Goal: Task Accomplishment & Management: Manage account settings

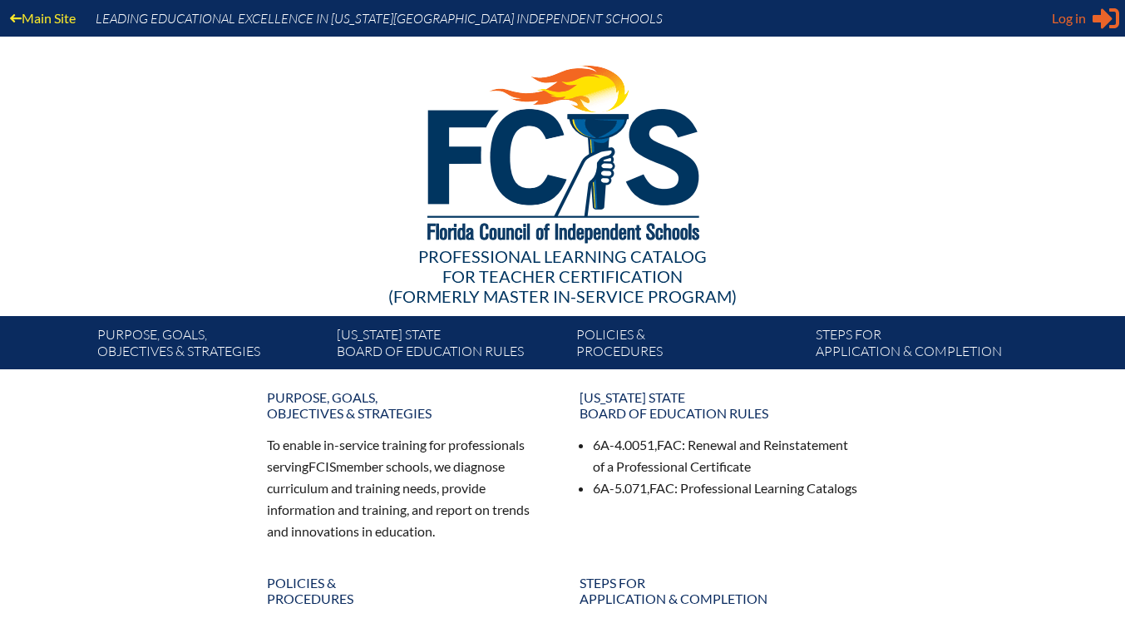
click at [1080, 21] on span "Log in" at bounding box center [1069, 18] width 34 height 20
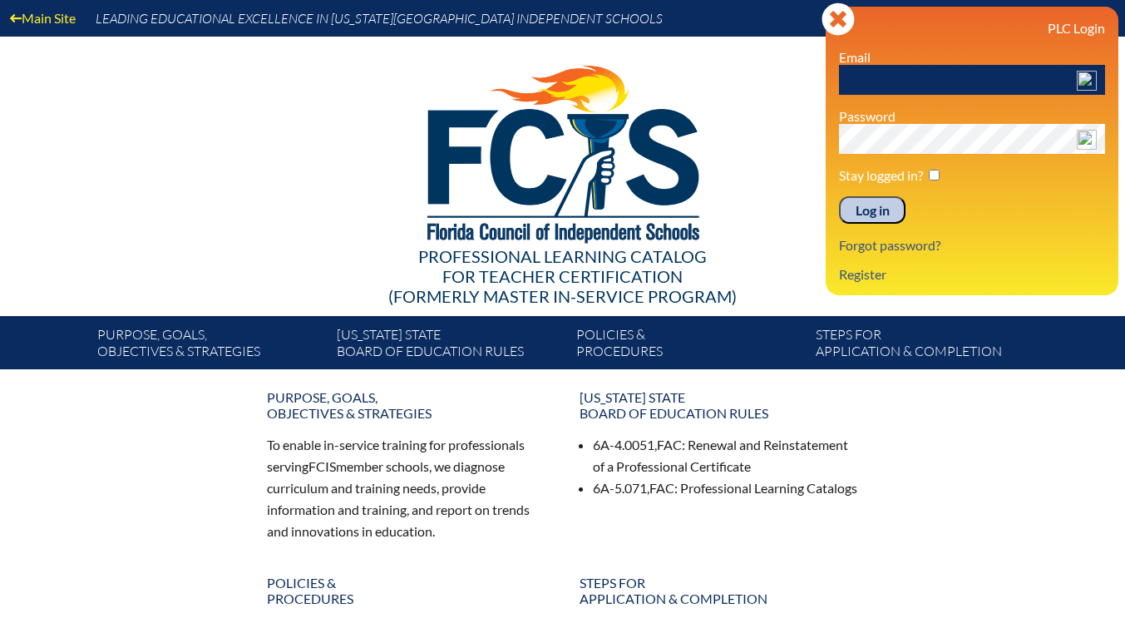
click at [930, 82] on input "text" at bounding box center [972, 80] width 266 height 30
type input "[EMAIL_ADDRESS][DOMAIN_NAME]"
click at [862, 213] on input "Log in" at bounding box center [872, 210] width 67 height 28
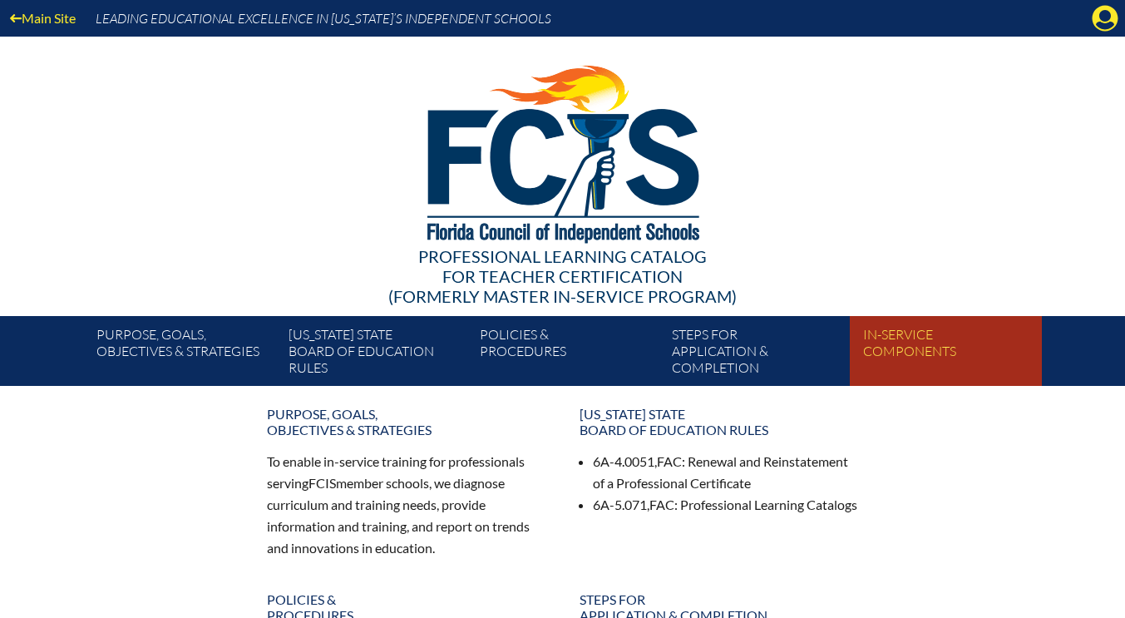
click at [910, 343] on link "In-service components" at bounding box center [952, 354] width 191 height 63
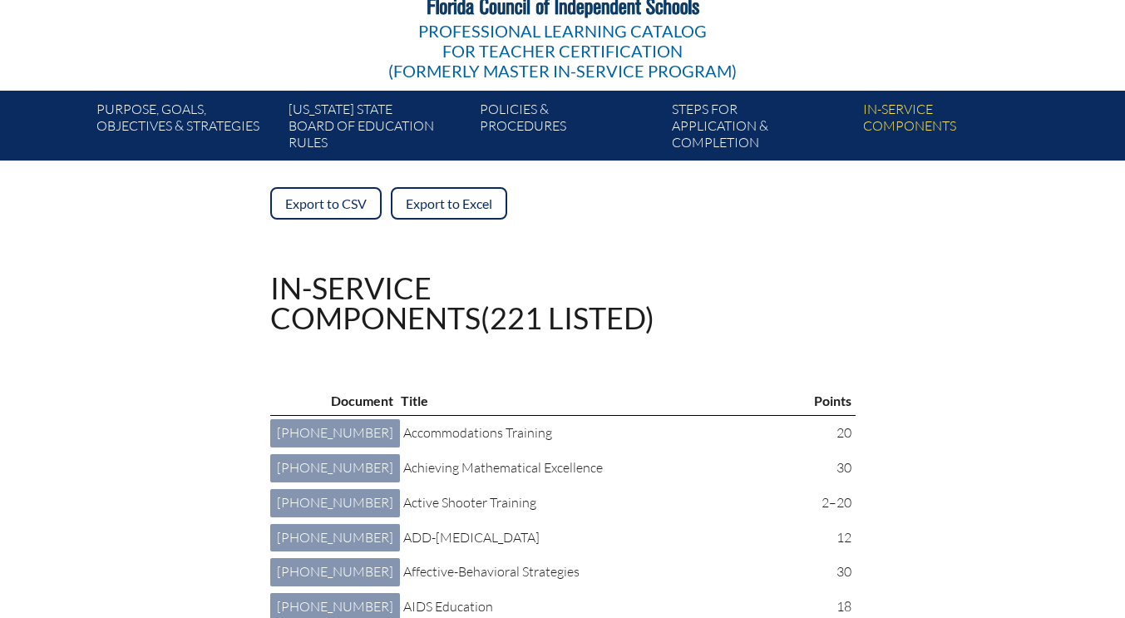
scroll to position [225, 0]
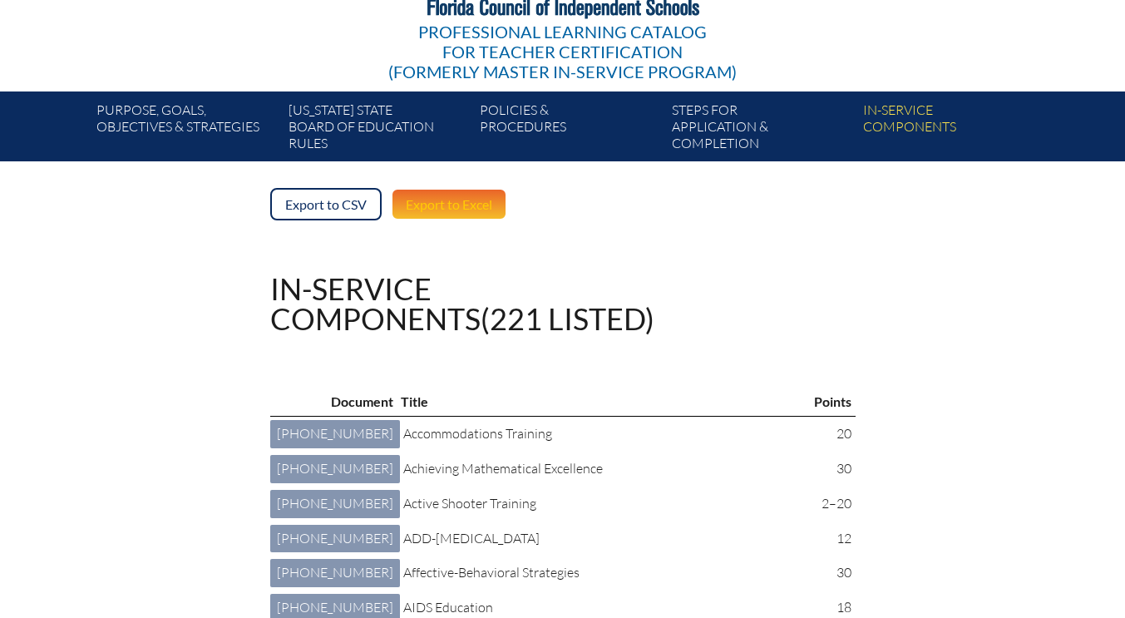
click at [442, 202] on link "Export to Excel" at bounding box center [449, 204] width 116 height 32
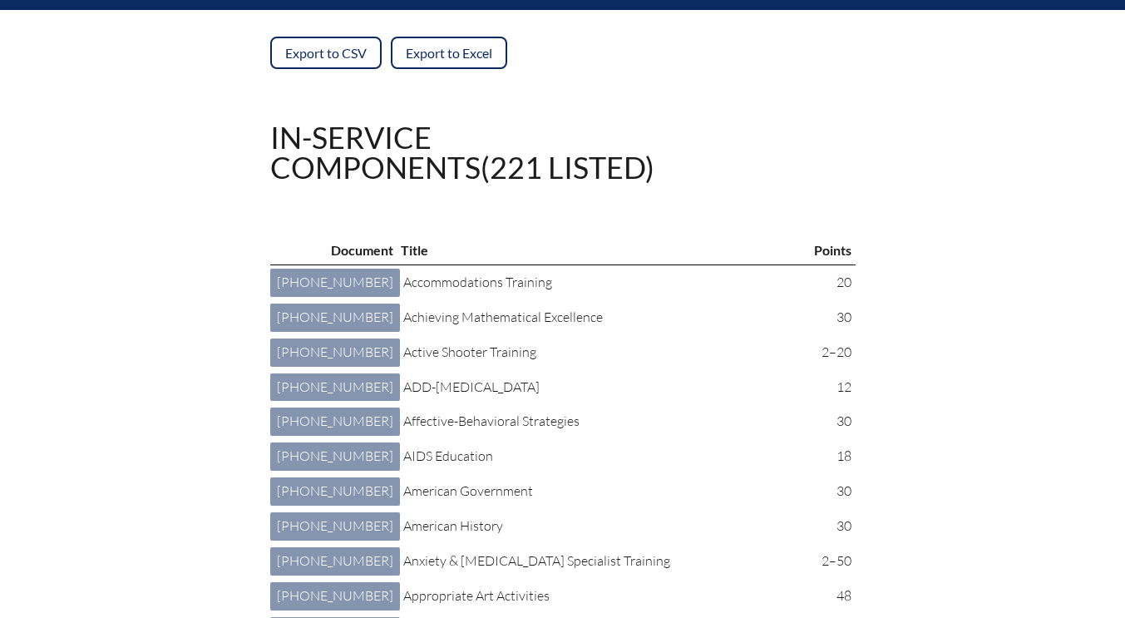
scroll to position [375, 0]
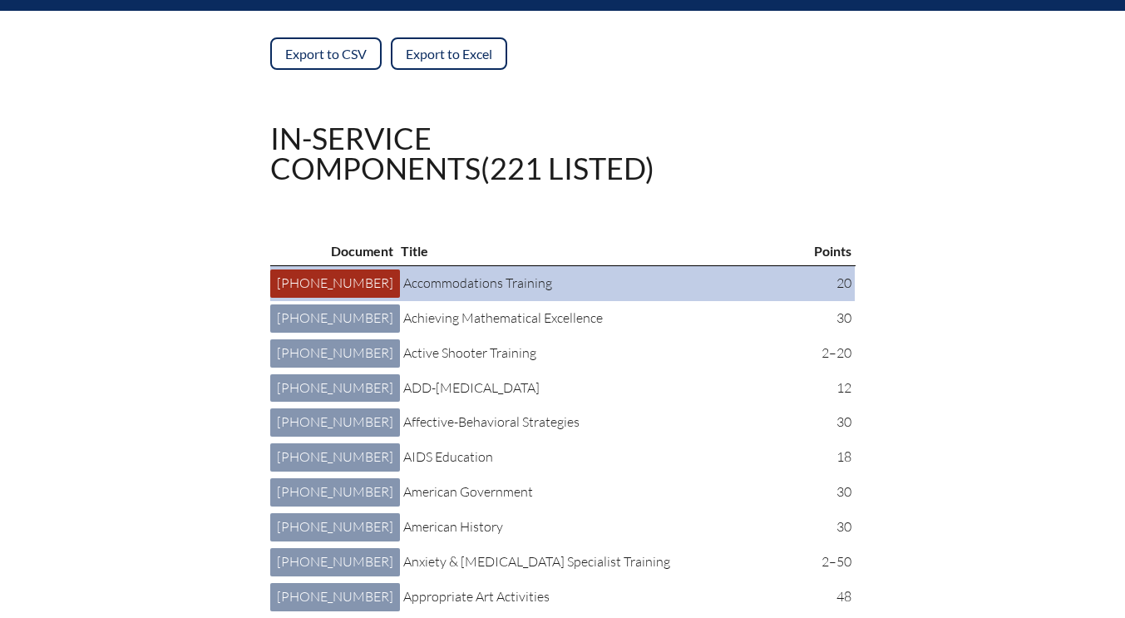
click at [300, 298] on link "4 401 003: Accommodations Training 4-401-003" at bounding box center [335, 283] width 130 height 28
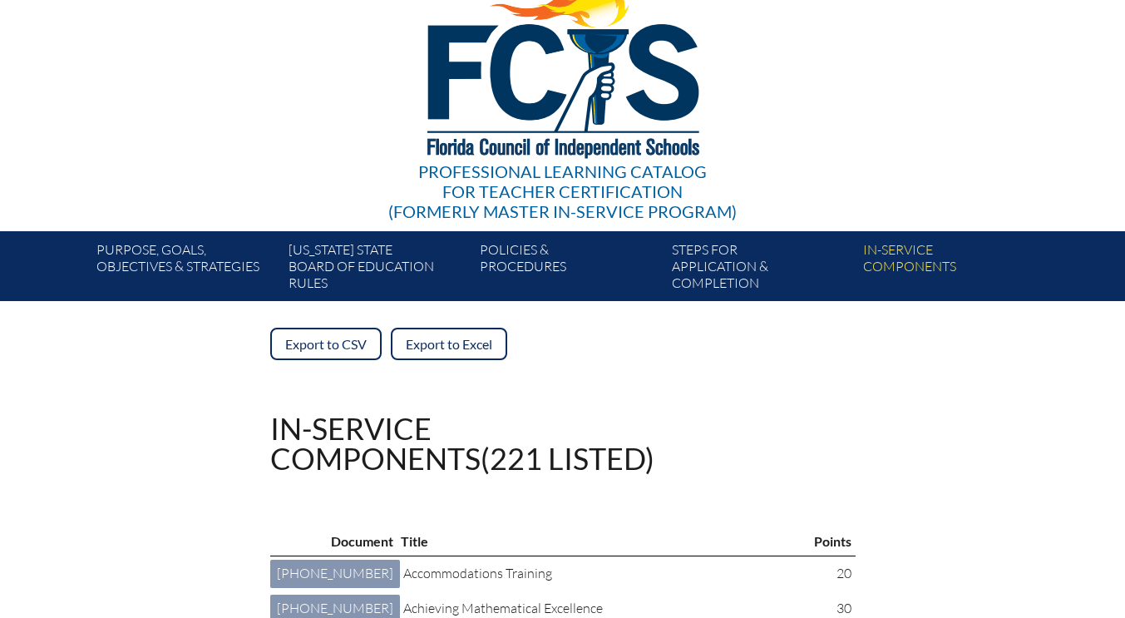
scroll to position [85, 0]
click at [419, 340] on link "Export to Excel" at bounding box center [449, 344] width 116 height 32
click at [1084, 40] on div "Main Site Leading Educational Excellence in Florida’s Independent Schools Profe…" at bounding box center [562, 108] width 1125 height 386
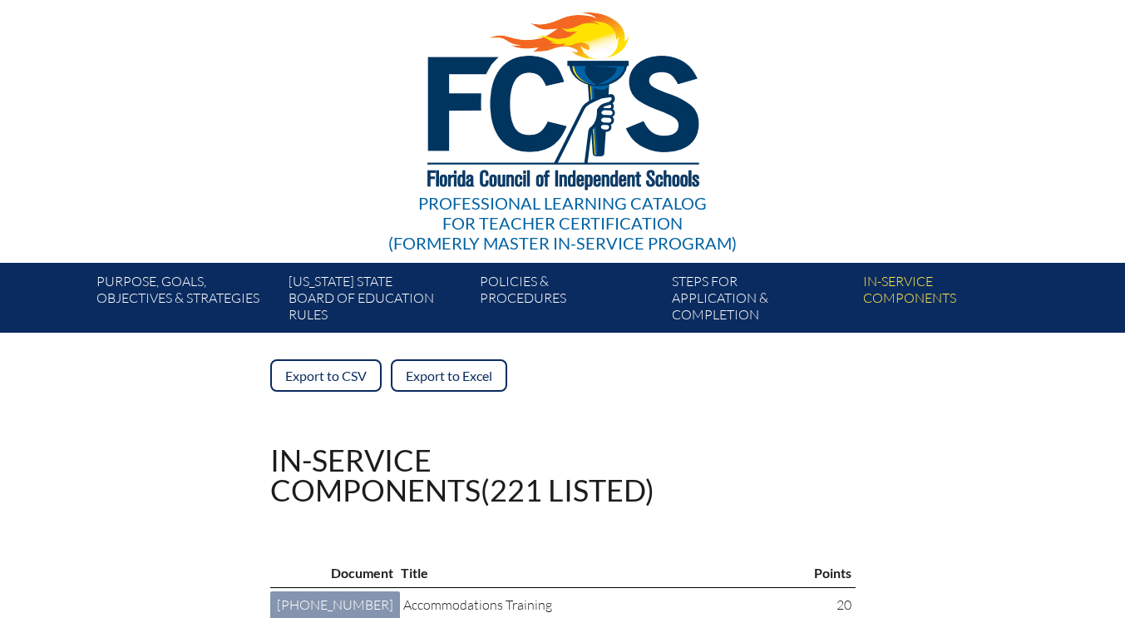
scroll to position [0, 0]
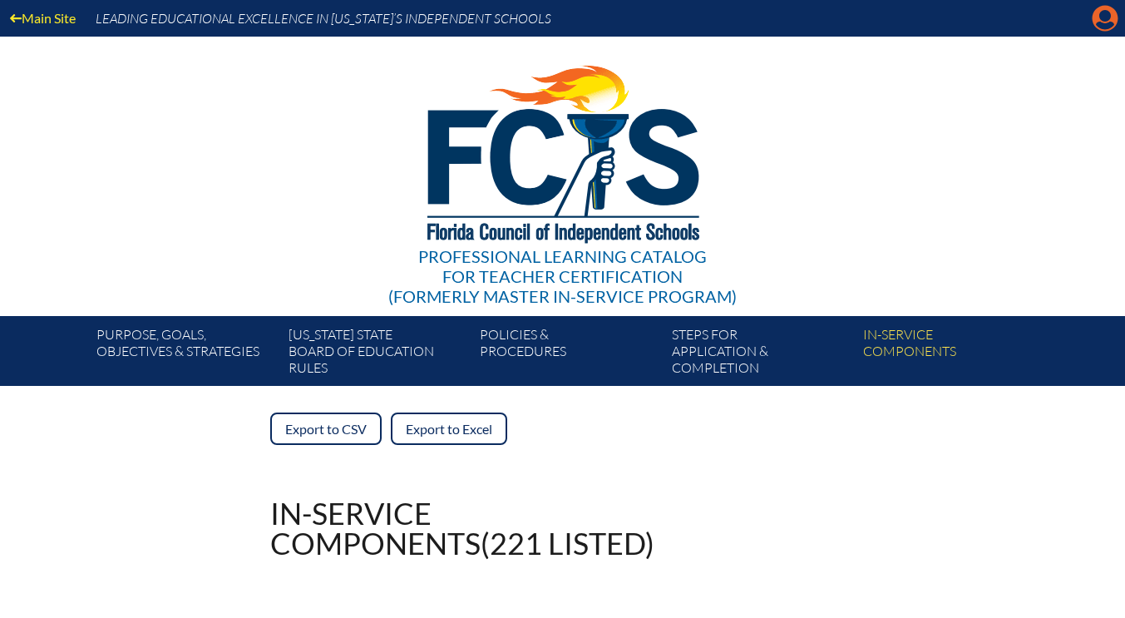
click at [1096, 17] on icon at bounding box center [1106, 19] width 26 height 26
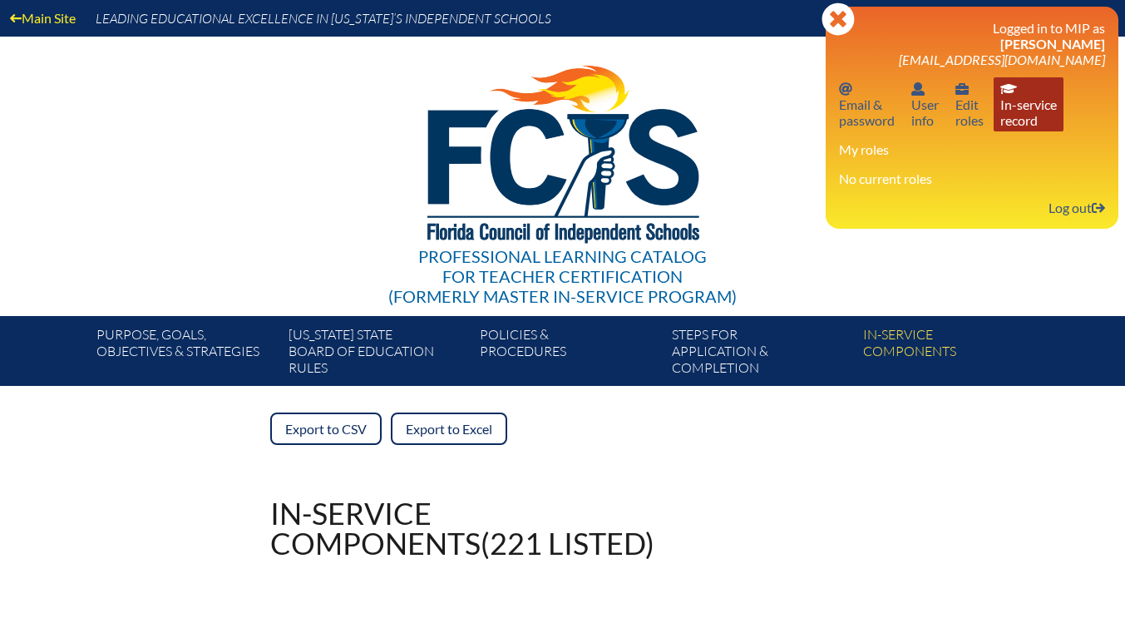
click at [1031, 111] on link "In-service record In-service record" at bounding box center [1029, 104] width 70 height 54
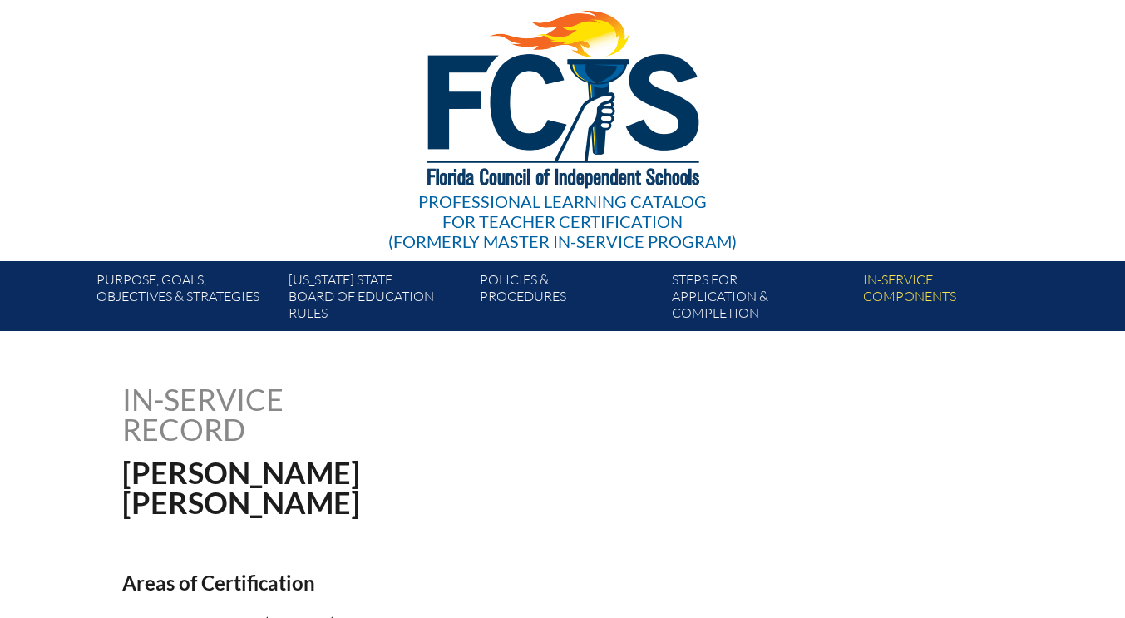
scroll to position [49, 0]
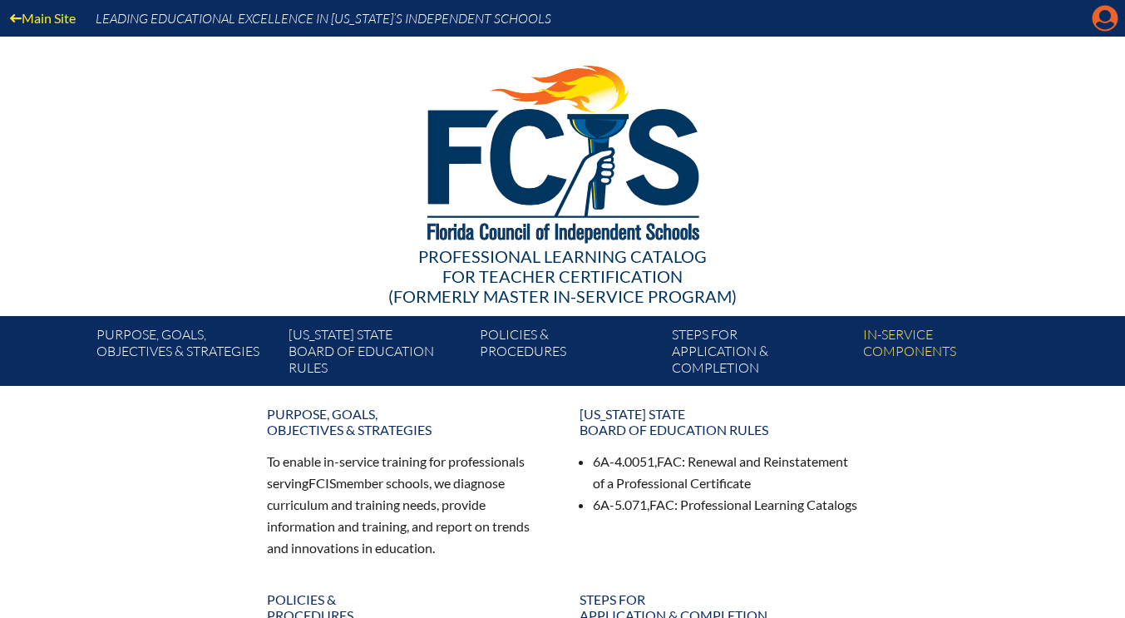
click at [1103, 17] on icon "Manage account" at bounding box center [1105, 18] width 27 height 27
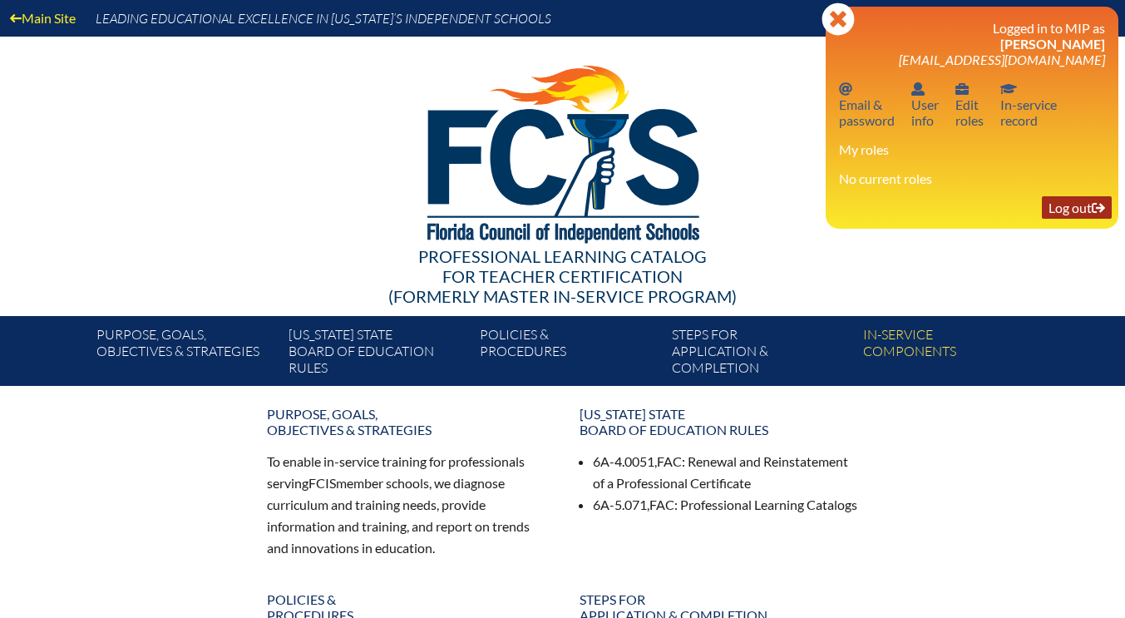
click at [1076, 209] on link "Log out Log out" at bounding box center [1077, 207] width 70 height 22
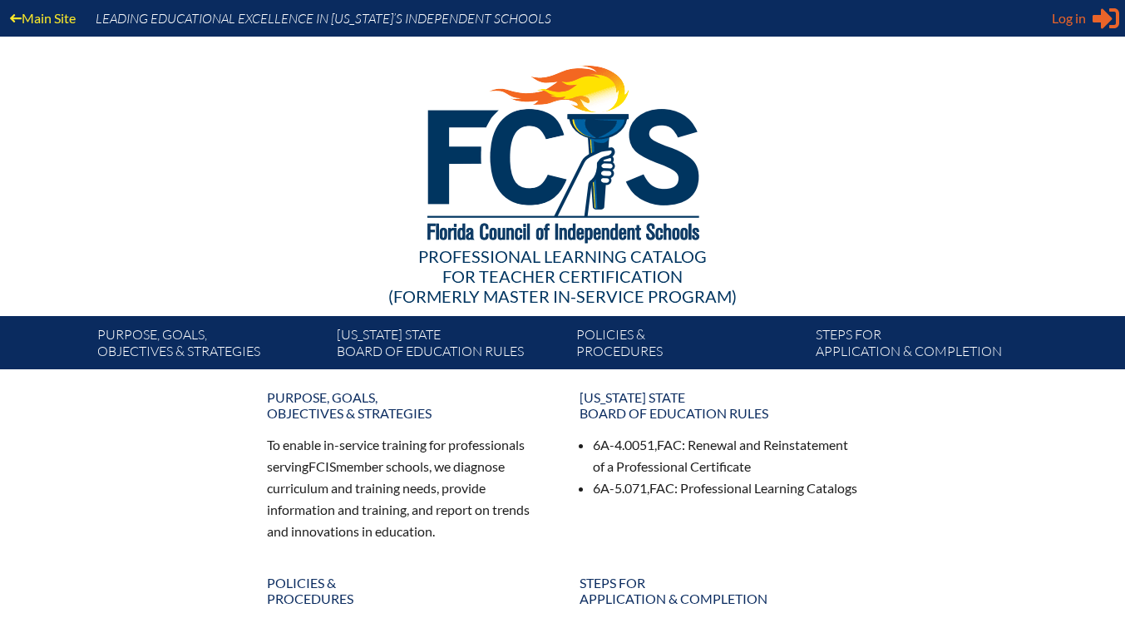
click at [1074, 20] on span "Log in" at bounding box center [1069, 18] width 34 height 20
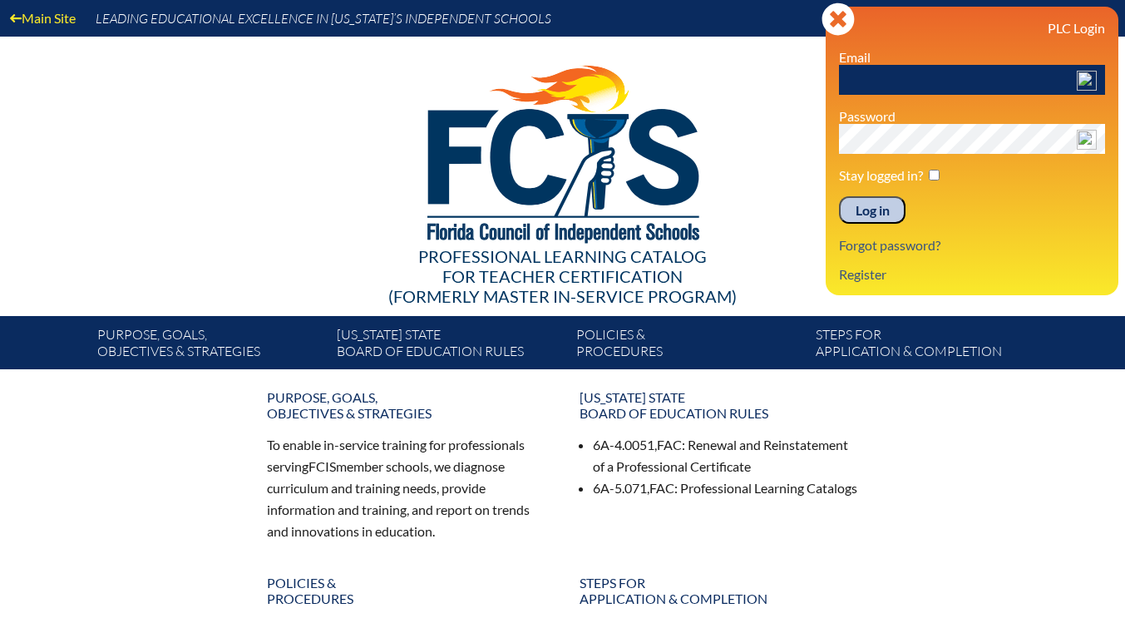
click at [983, 70] on input "text" at bounding box center [972, 80] width 266 height 30
type input "[EMAIL_ADDRESS][DOMAIN_NAME]"
click at [882, 210] on input "Log in" at bounding box center [872, 210] width 67 height 28
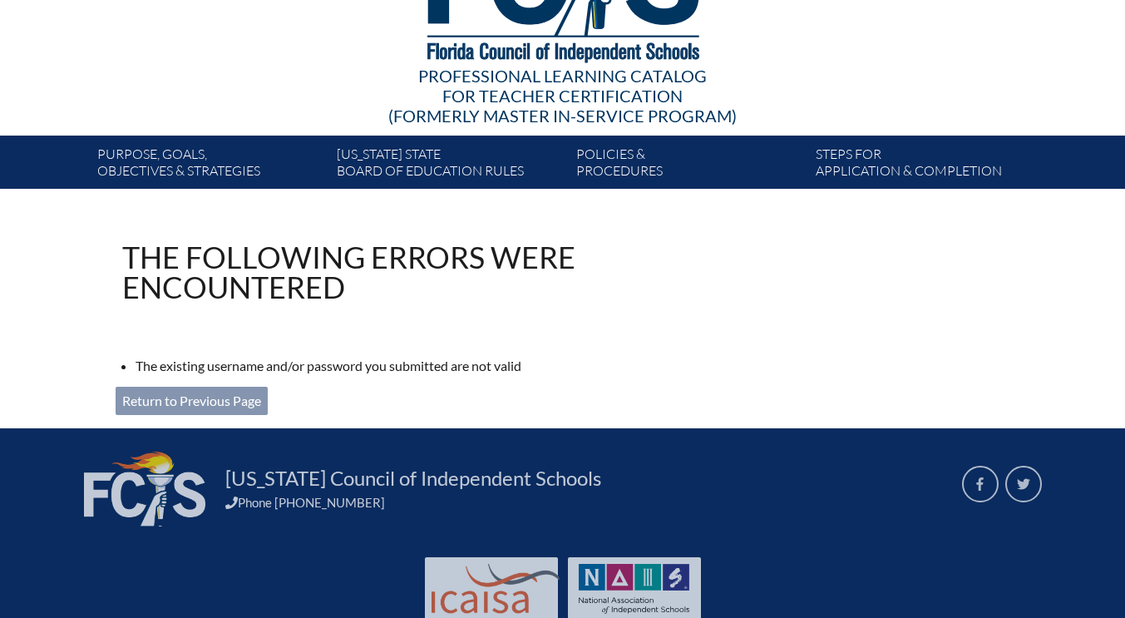
scroll to position [172, 0]
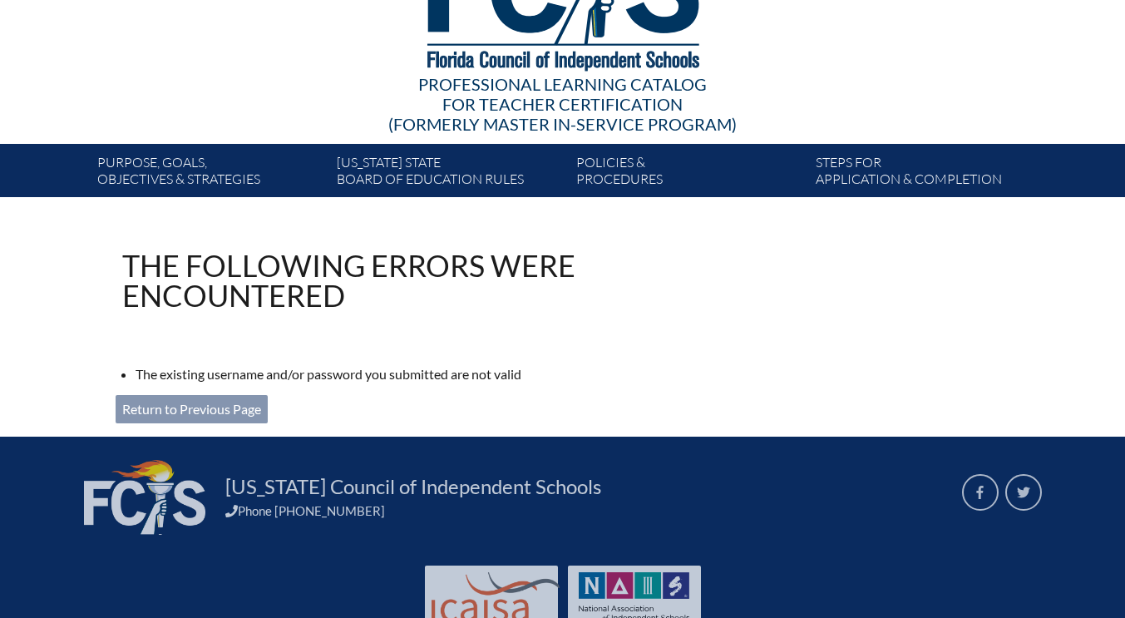
click at [175, 397] on link "Return to Previous Page" at bounding box center [192, 409] width 152 height 28
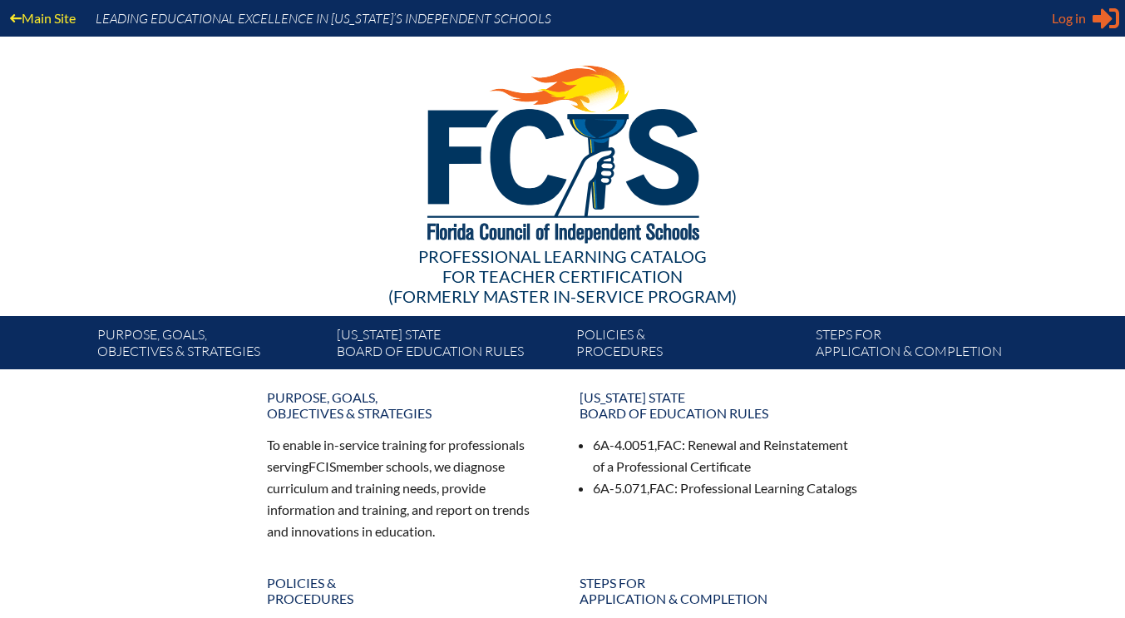
click at [1079, 15] on span "Log in" at bounding box center [1069, 18] width 34 height 20
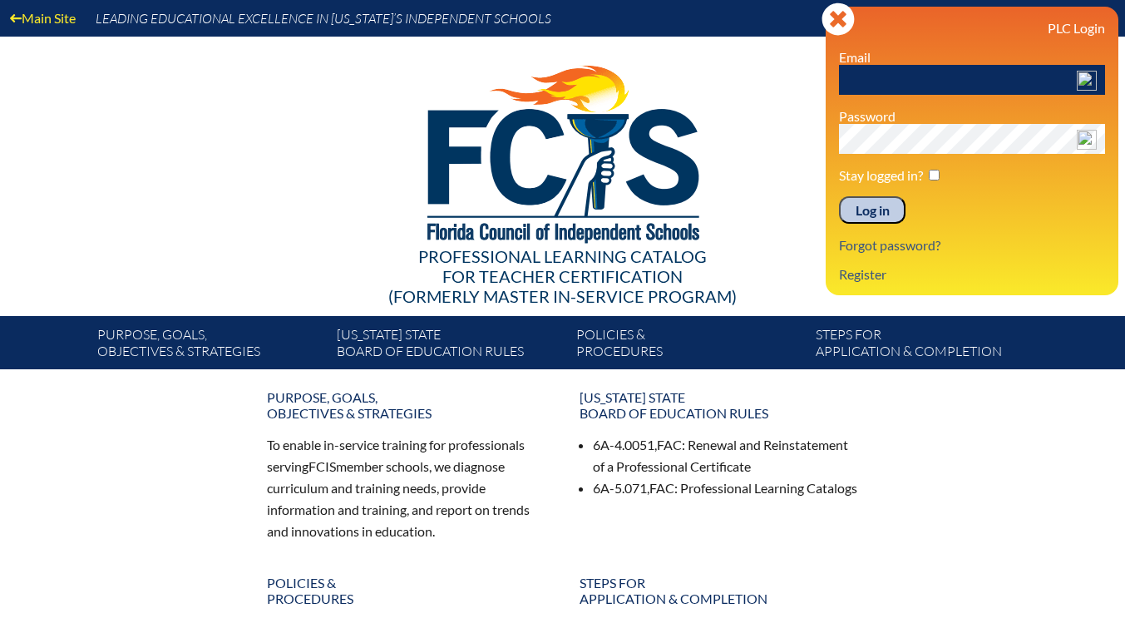
click at [961, 60] on p "Email" at bounding box center [972, 72] width 266 height 46
click at [935, 75] on input "text" at bounding box center [972, 80] width 266 height 30
type input "gfontana@lccdayschool.com"
click at [883, 219] on input "Log in" at bounding box center [872, 210] width 67 height 28
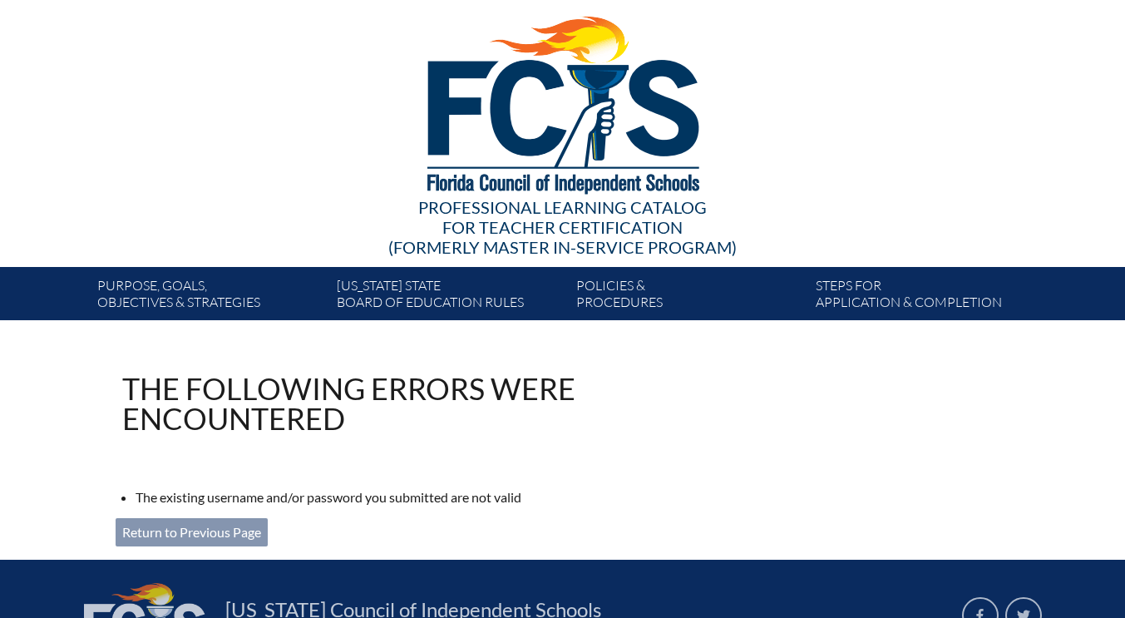
scroll to position [231, 0]
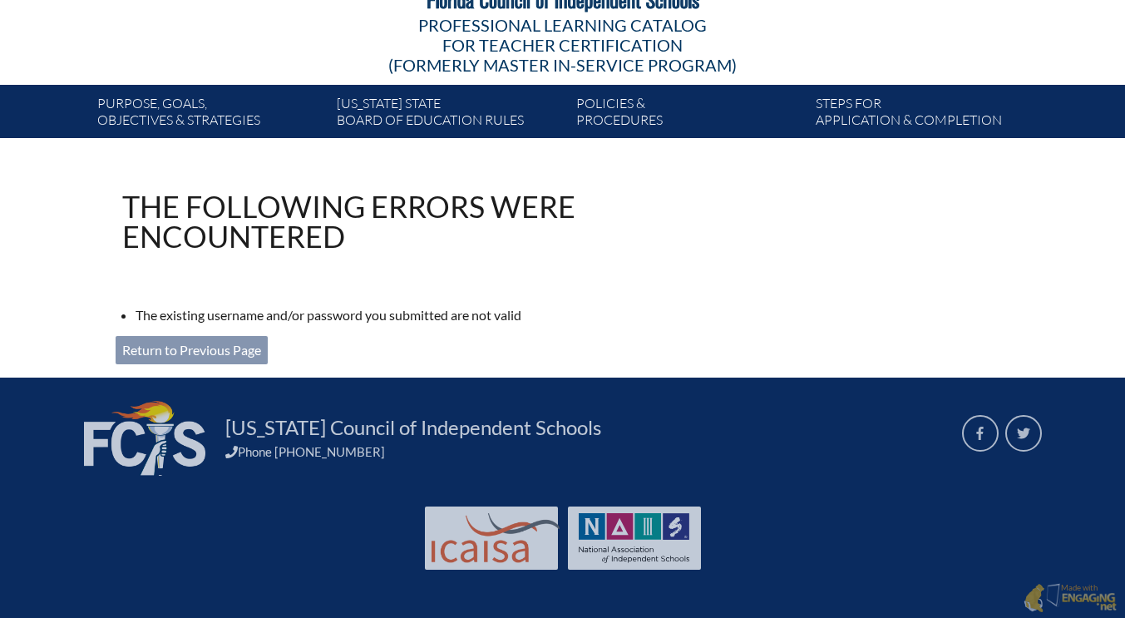
click at [201, 356] on link "Return to Previous Page" at bounding box center [192, 350] width 152 height 28
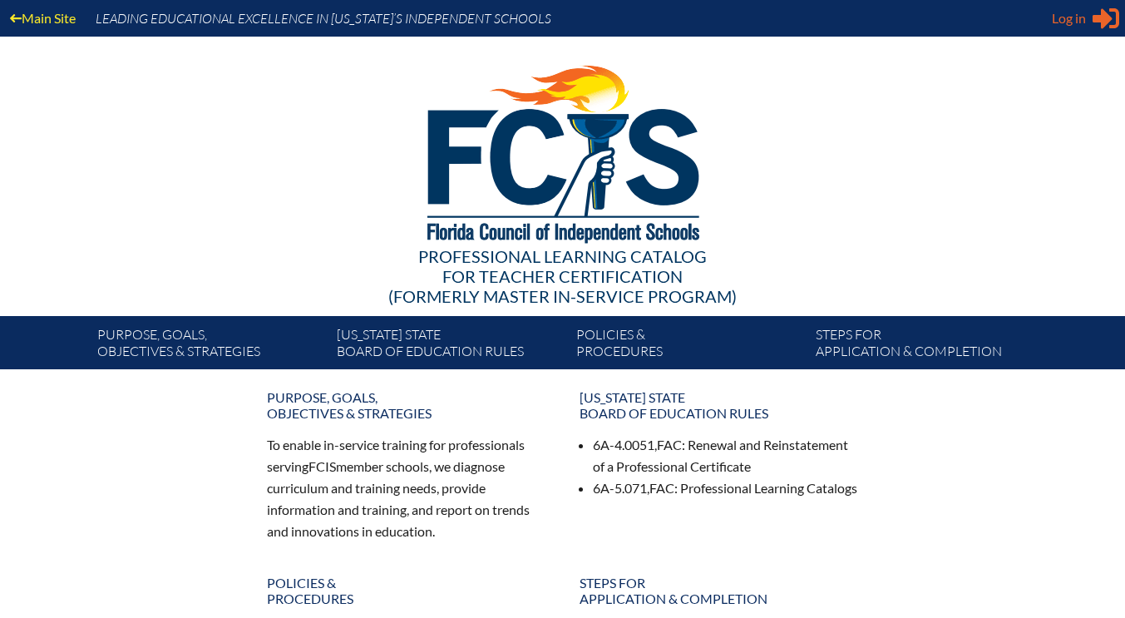
click at [1081, 26] on span "Log in" at bounding box center [1069, 18] width 34 height 20
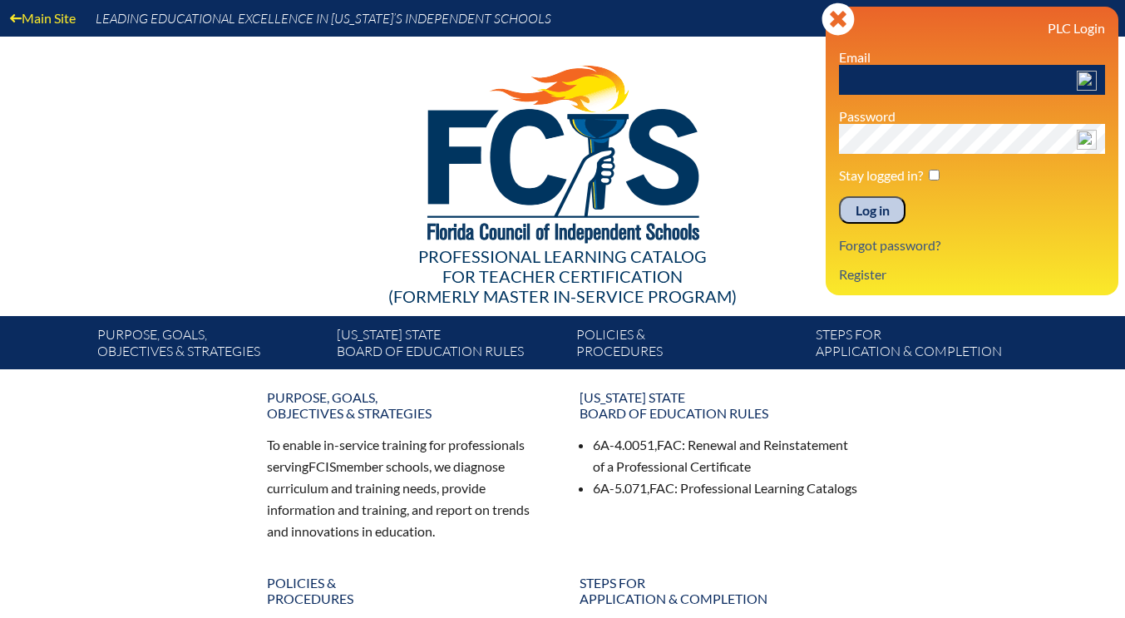
click at [967, 86] on input "text" at bounding box center [972, 80] width 266 height 30
click at [1096, 83] on img at bounding box center [1087, 81] width 20 height 20
click at [948, 82] on input "text" at bounding box center [972, 80] width 266 height 30
click at [932, 78] on input "text" at bounding box center [972, 80] width 266 height 30
type input "gfontana@lccdayschool.com"
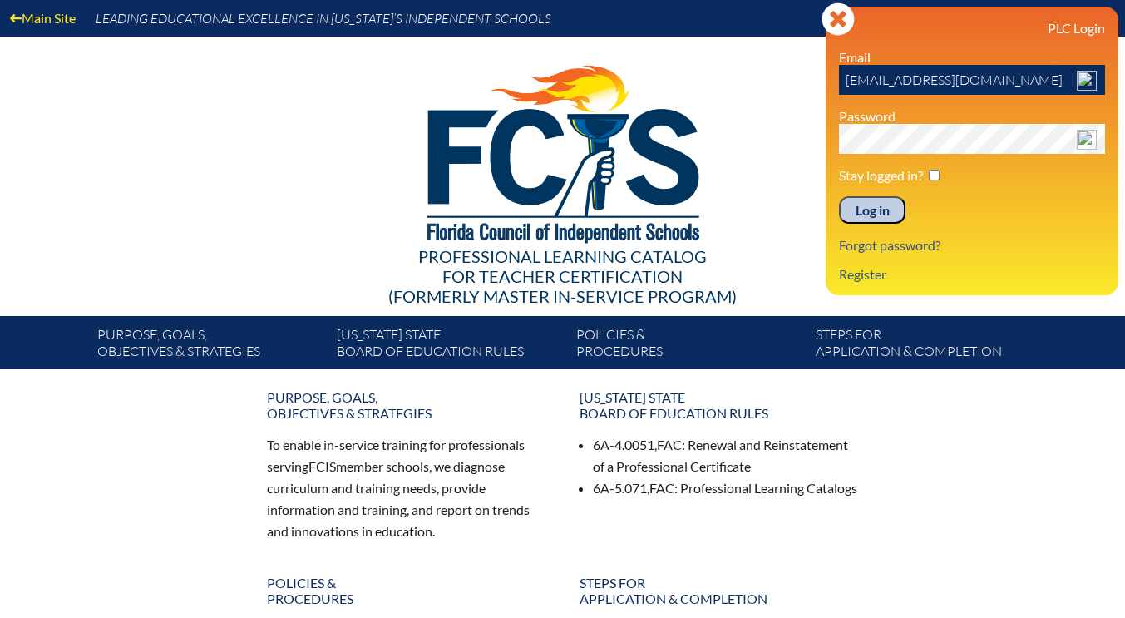
click at [839, 196] on input "Log in" at bounding box center [872, 210] width 67 height 28
